Goal: Information Seeking & Learning: Understand process/instructions

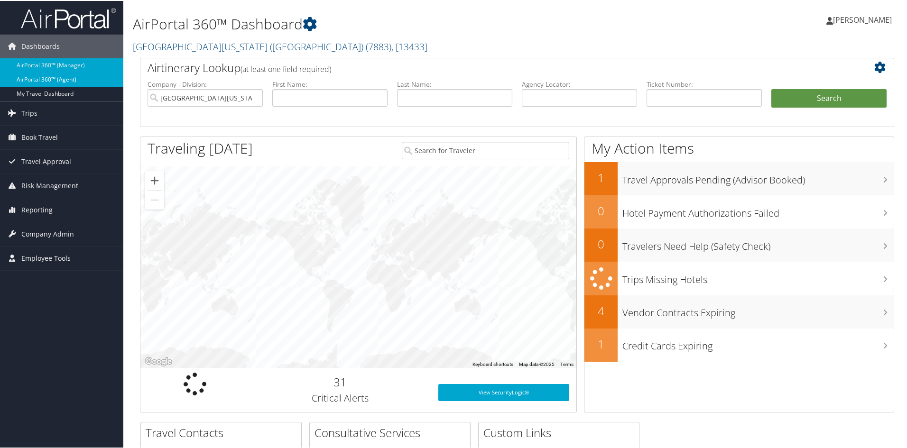
click at [67, 79] on link "AirPortal 360™ (Agent)" at bounding box center [61, 79] width 123 height 14
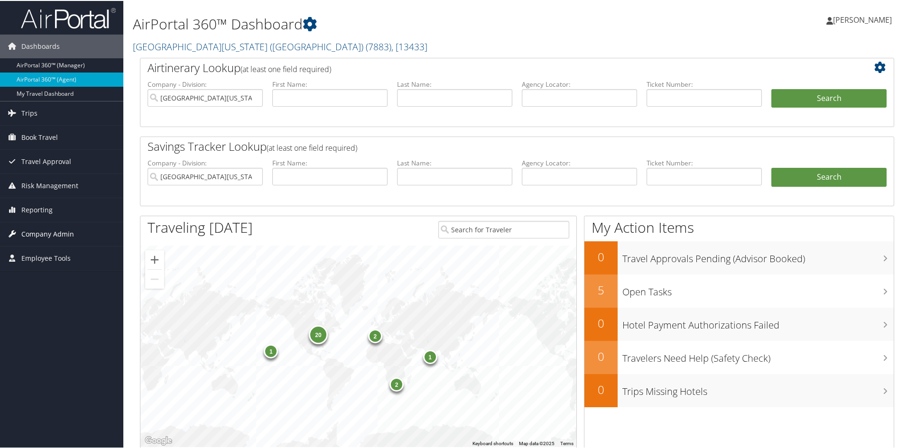
click at [64, 232] on span "Company Admin" at bounding box center [47, 234] width 53 height 24
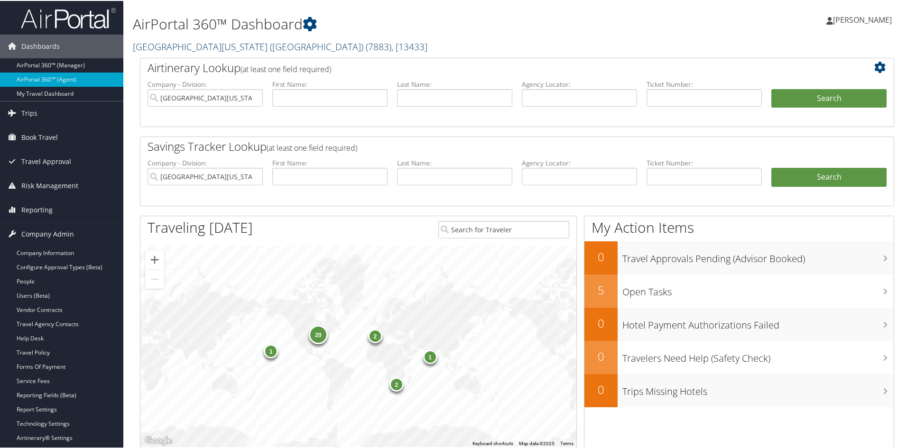
click at [391, 46] on span ", [ 13433 ]" at bounding box center [409, 45] width 36 height 13
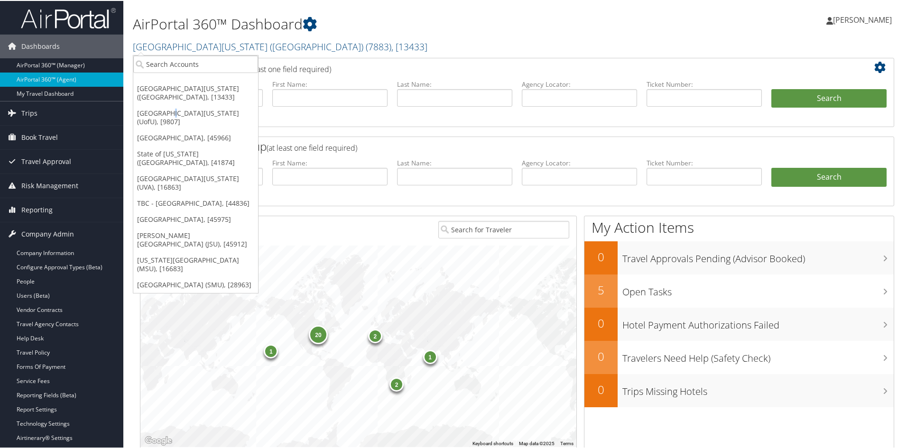
click at [167, 113] on link "[GEOGRAPHIC_DATA][US_STATE] (UofU), [9807]" at bounding box center [195, 116] width 125 height 25
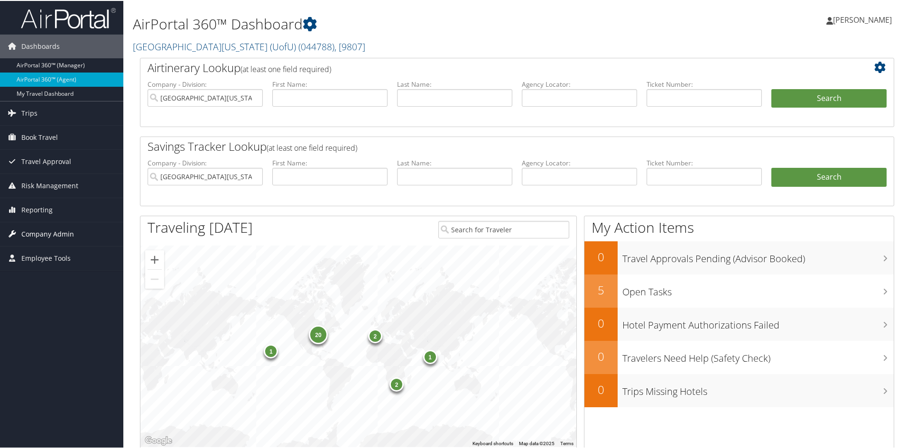
click at [43, 234] on span "Company Admin" at bounding box center [47, 234] width 53 height 24
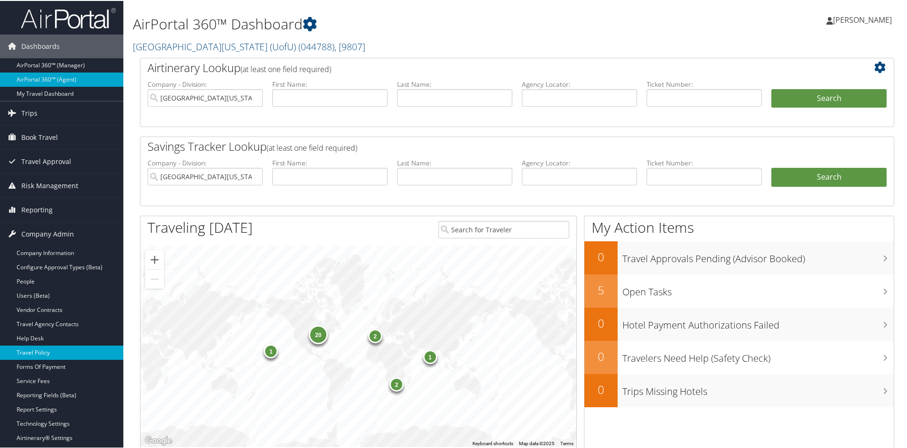
click at [46, 348] on link "Travel Policy" at bounding box center [61, 352] width 123 height 14
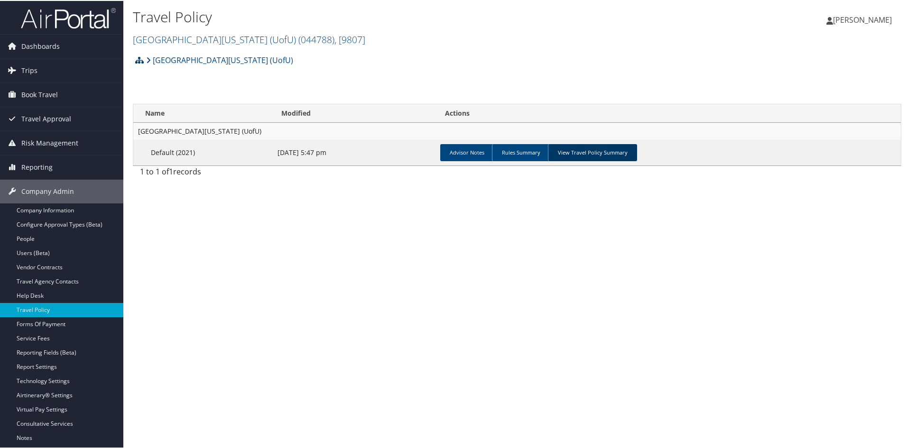
click at [583, 153] on link "View Travel Policy Summary" at bounding box center [592, 151] width 89 height 17
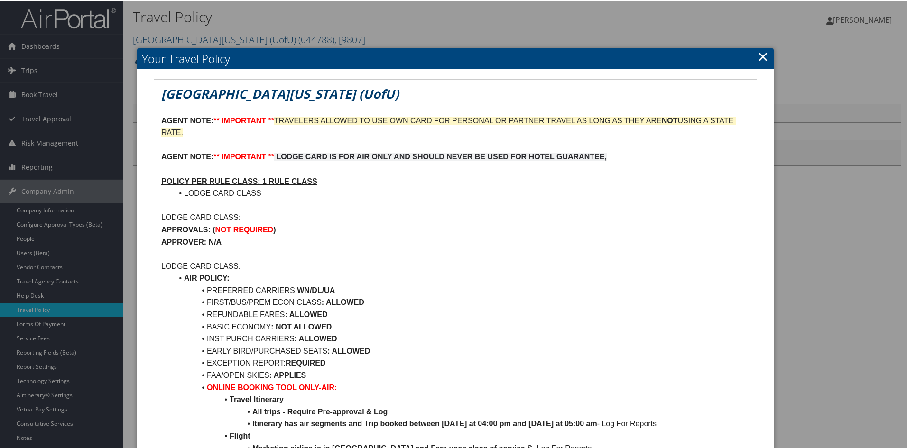
click at [761, 55] on link "×" at bounding box center [763, 55] width 11 height 19
